Goal: Information Seeking & Learning: Learn about a topic

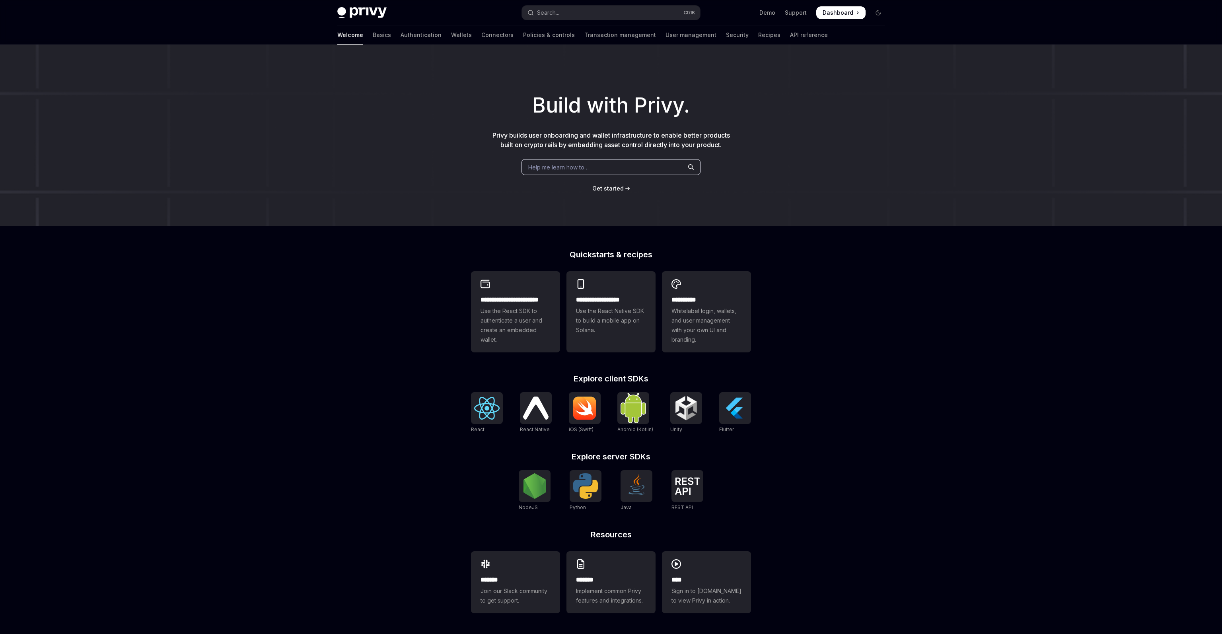
click at [616, 381] on h2 "Explore client SDKs" at bounding box center [611, 379] width 280 height 8
